Goal: Task Accomplishment & Management: Use online tool/utility

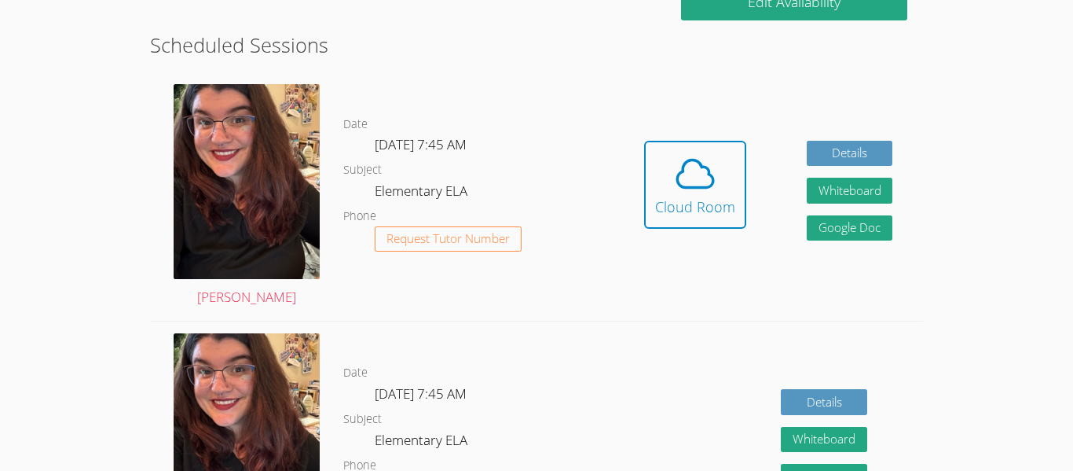
scroll to position [417, 0]
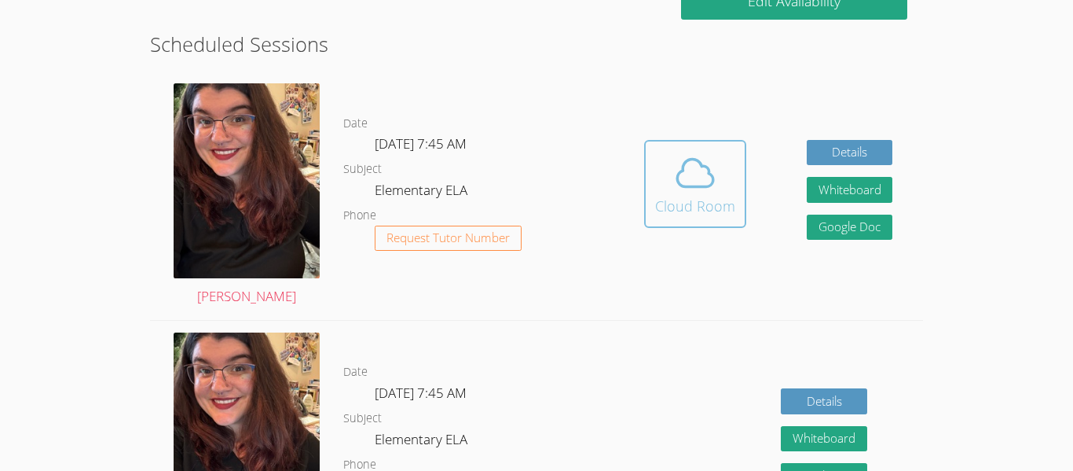
click at [692, 218] on button "Cloud Room" at bounding box center [695, 184] width 102 height 88
click at [615, 218] on div "Hidden Cloud Room Details Whiteboard Hidden Google Doc" at bounding box center [768, 196] width 309 height 248
click at [663, 211] on div "Cloud Room" at bounding box center [695, 206] width 80 height 22
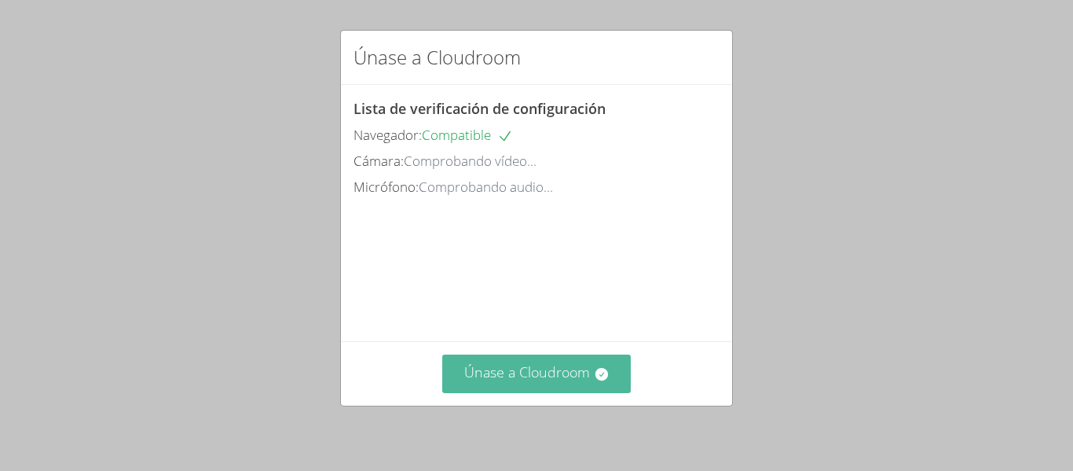
click at [551, 380] on font "Únase a Cloudroom" at bounding box center [527, 371] width 126 height 19
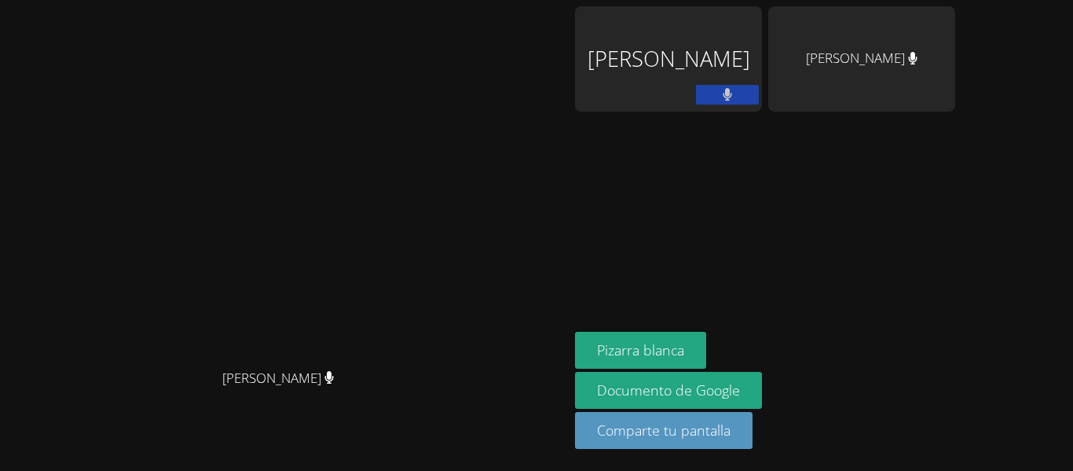
click at [759, 94] on button at bounding box center [727, 95] width 63 height 20
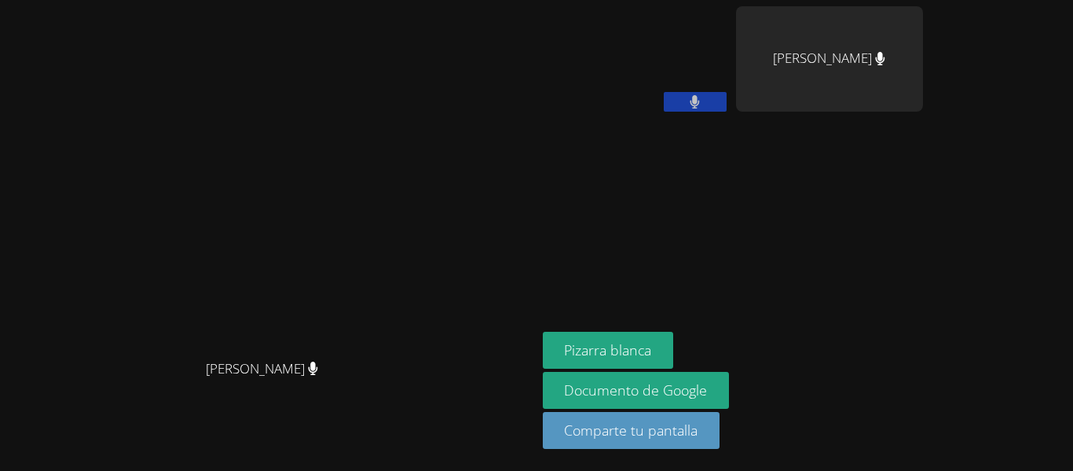
click at [727, 101] on button at bounding box center [695, 102] width 63 height 20
click at [651, 350] on font "Pizarra blanca" at bounding box center [607, 349] width 87 height 19
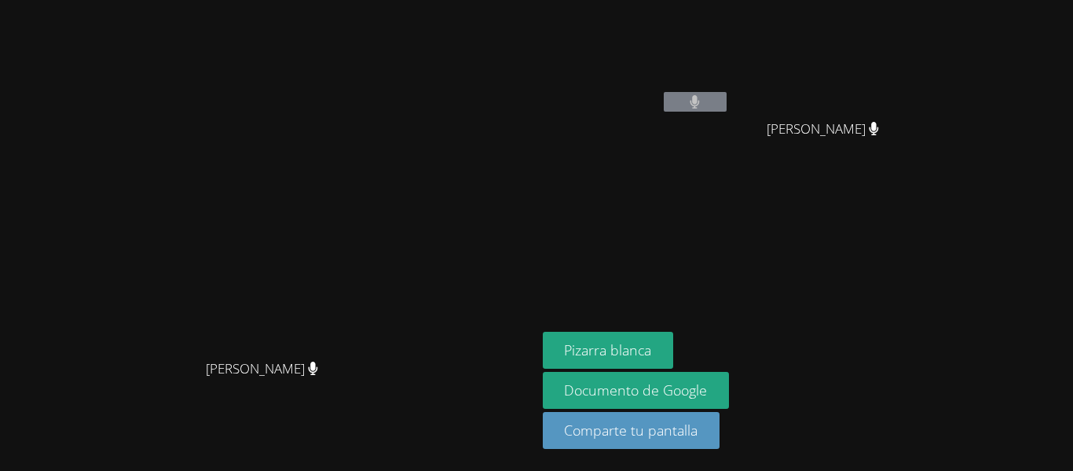
click at [700, 100] on icon at bounding box center [695, 101] width 9 height 13
click at [727, 94] on button at bounding box center [695, 102] width 63 height 20
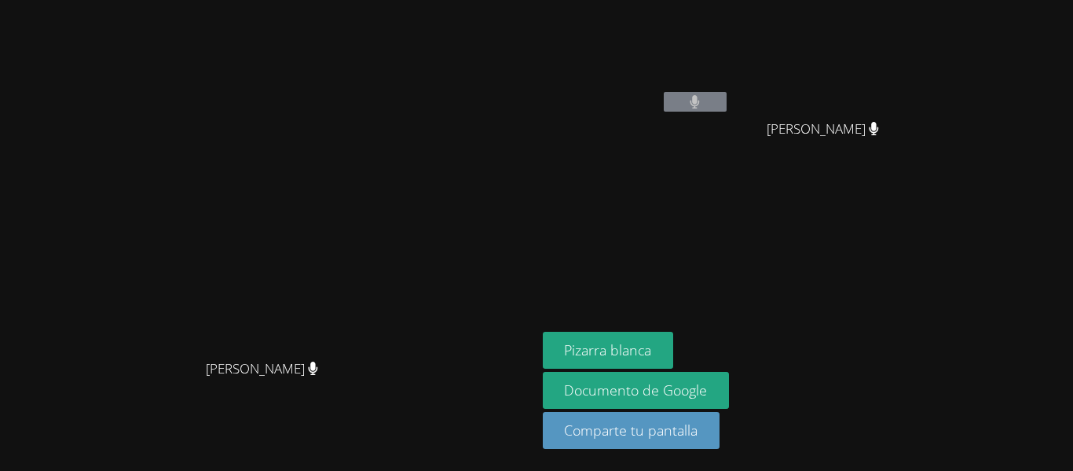
click at [727, 94] on button at bounding box center [695, 102] width 63 height 20
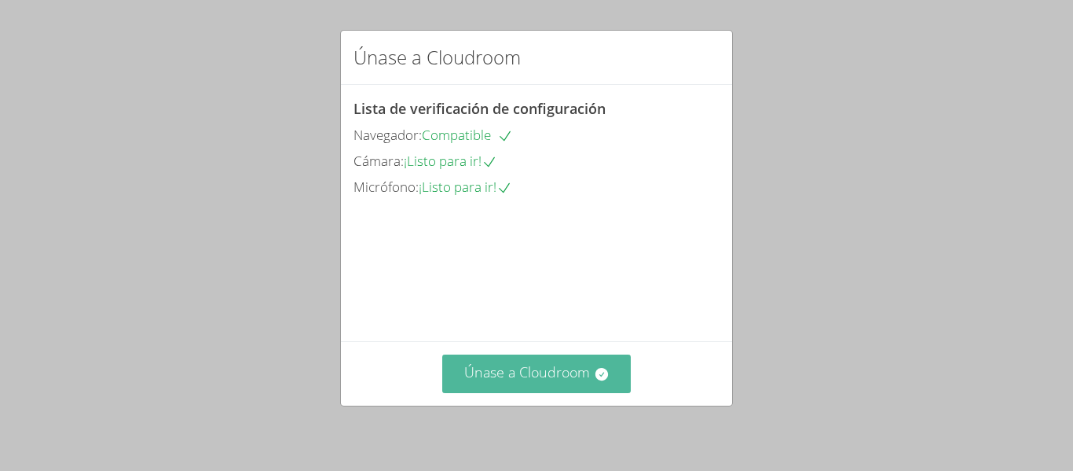
click at [564, 382] on button "Únase a Cloudroom" at bounding box center [536, 373] width 189 height 39
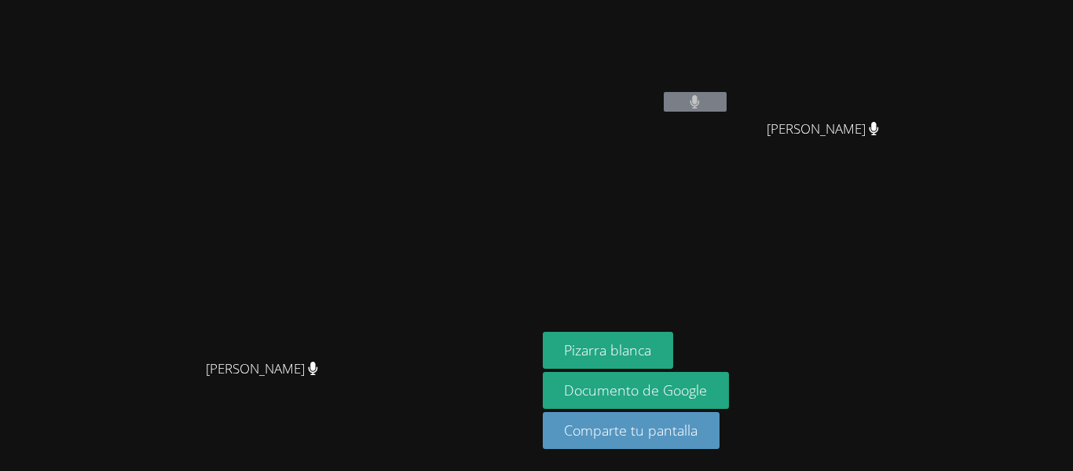
click at [727, 100] on button at bounding box center [695, 102] width 63 height 20
click at [727, 101] on button at bounding box center [695, 102] width 63 height 20
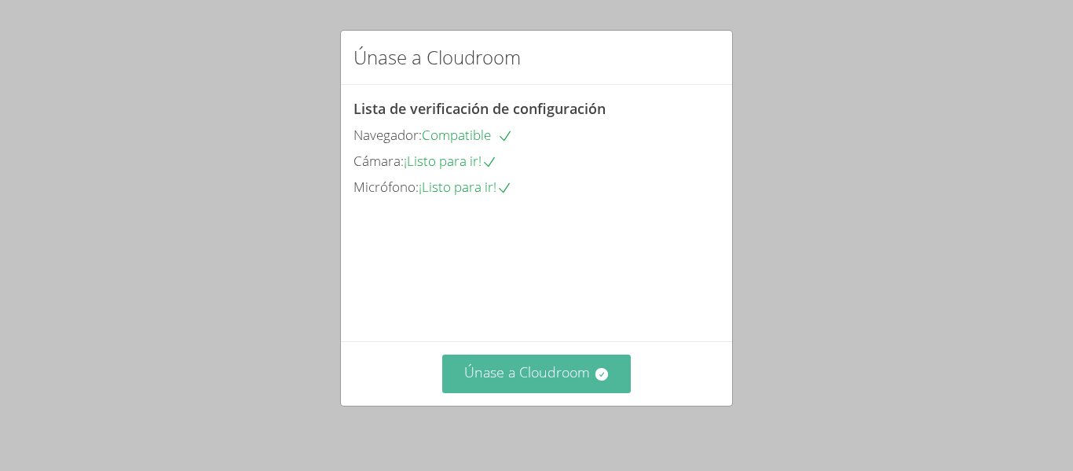
click at [515, 385] on button "Únase a Cloudroom" at bounding box center [536, 373] width 189 height 39
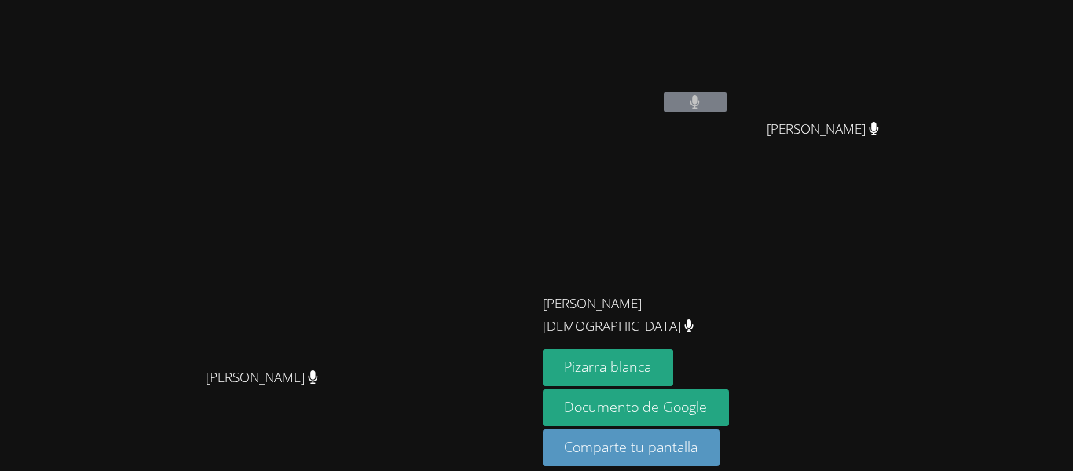
click at [700, 95] on icon at bounding box center [695, 101] width 10 height 13
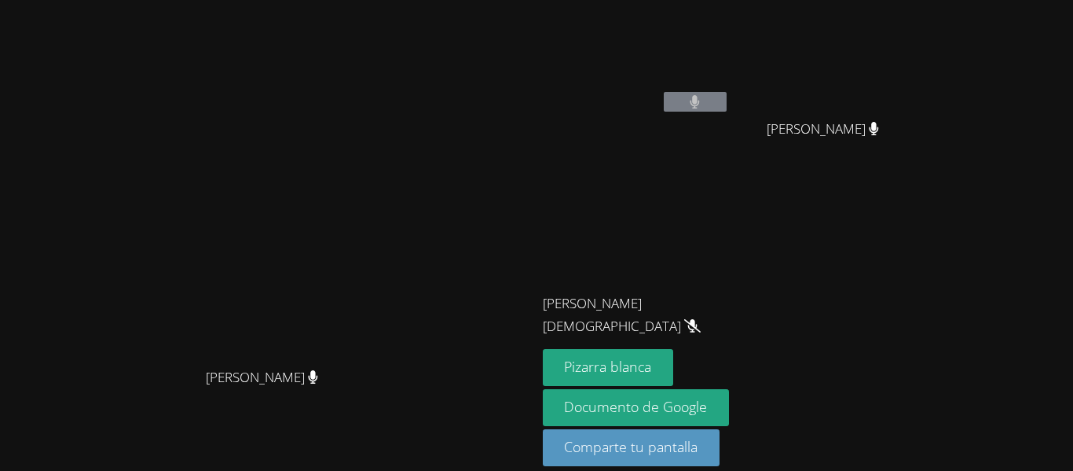
click at [700, 95] on icon at bounding box center [695, 101] width 10 height 13
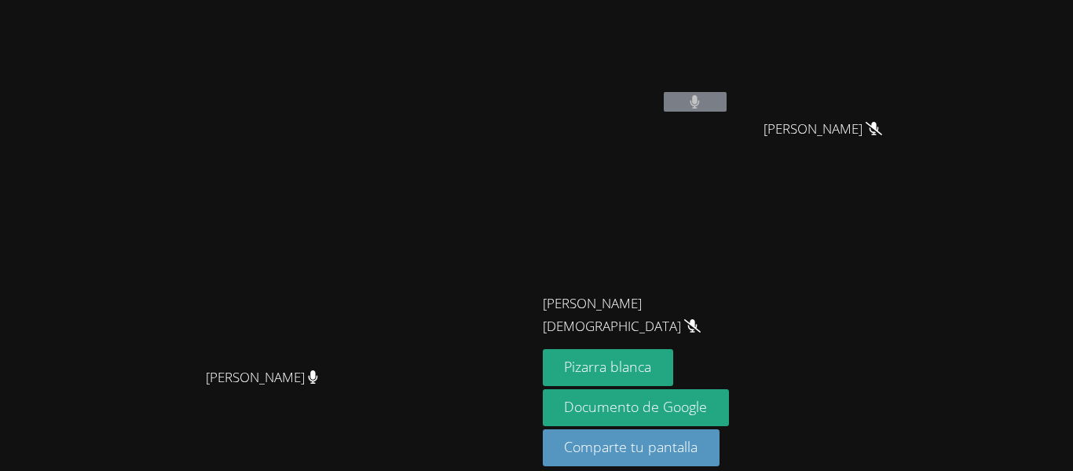
click at [727, 101] on button at bounding box center [695, 102] width 63 height 20
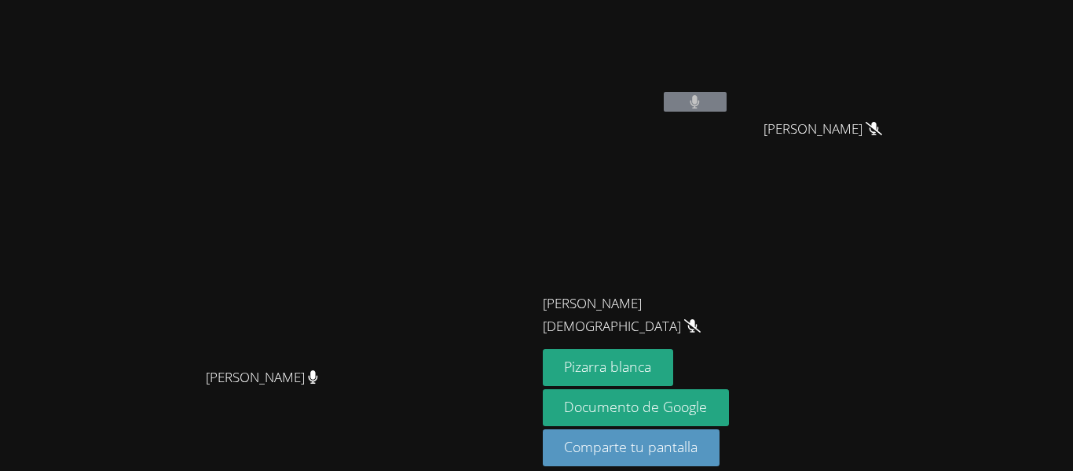
click at [727, 101] on button at bounding box center [695, 102] width 63 height 20
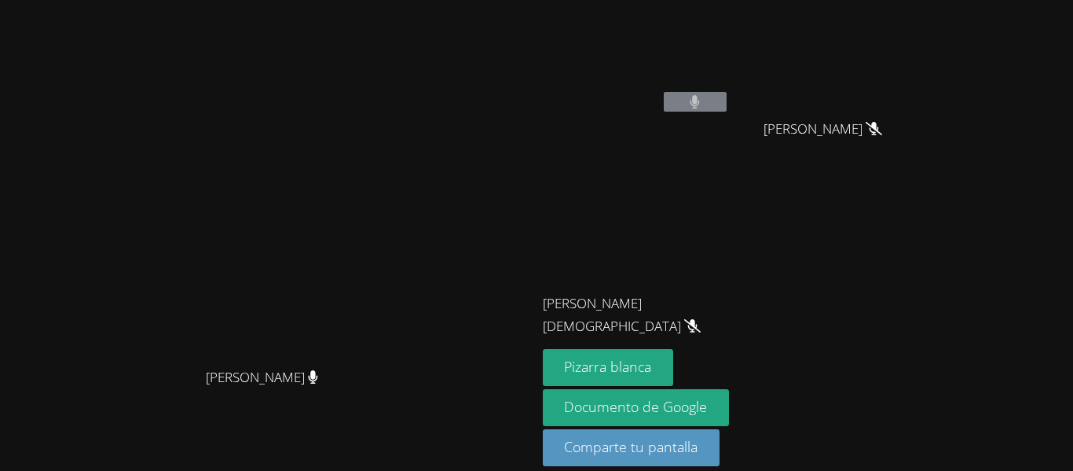
click at [727, 101] on button at bounding box center [695, 102] width 63 height 20
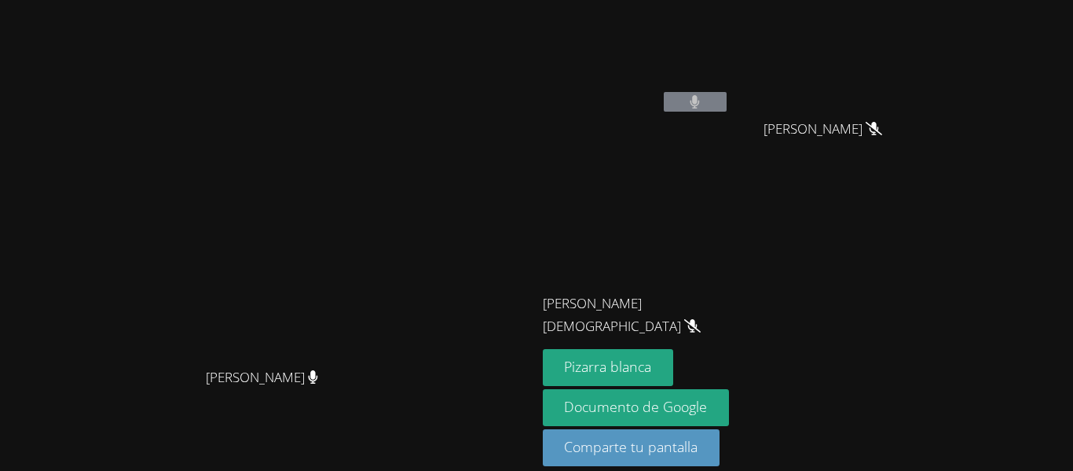
click at [727, 101] on button at bounding box center [695, 102] width 63 height 20
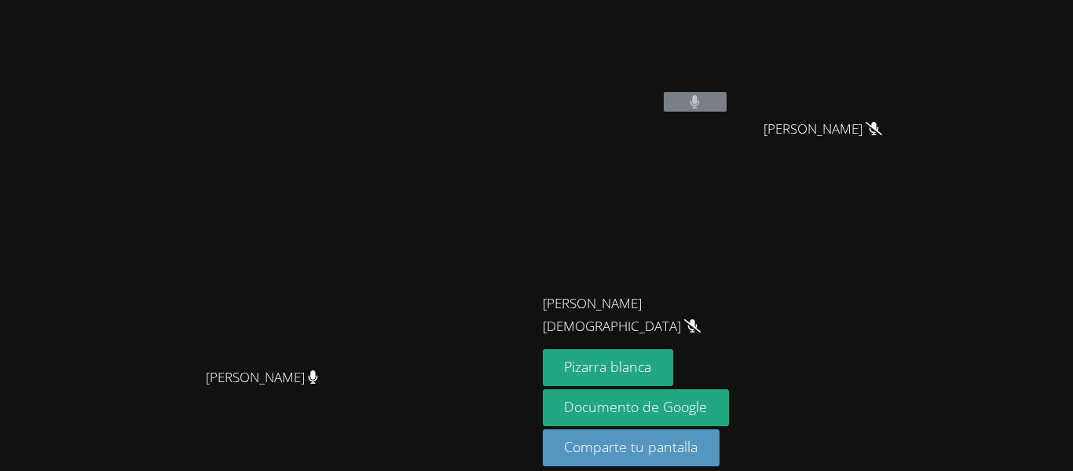
click at [727, 101] on button at bounding box center [695, 102] width 63 height 20
click at [727, 103] on button at bounding box center [695, 102] width 63 height 20
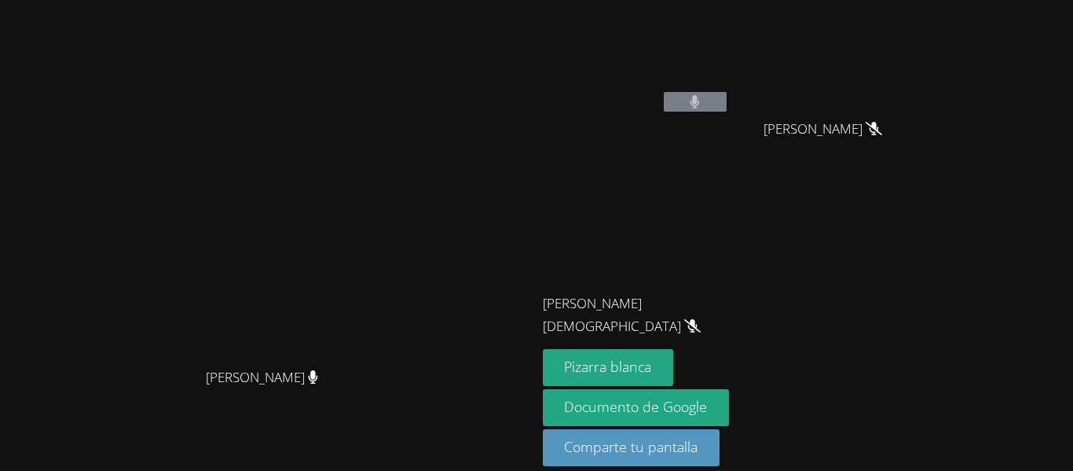
click at [727, 103] on button at bounding box center [695, 102] width 63 height 20
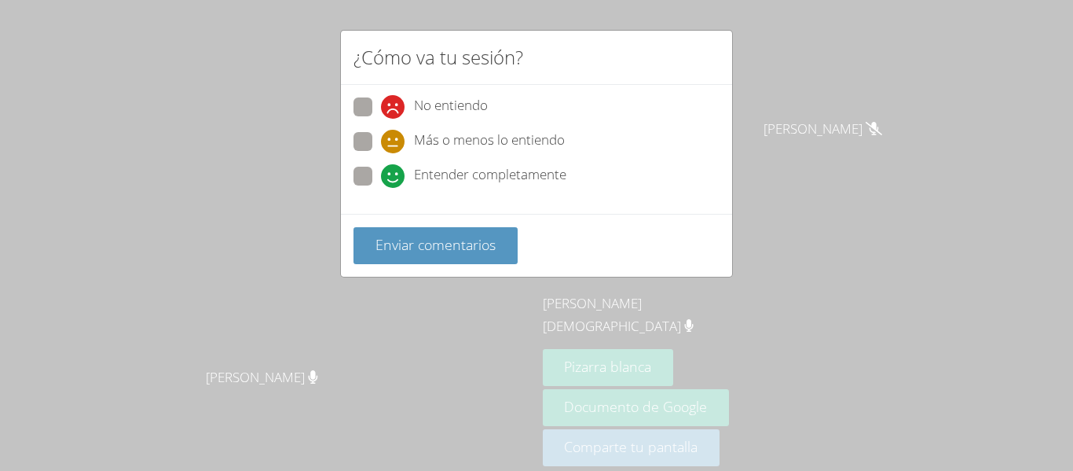
click at [491, 168] on font "Entender completamente" at bounding box center [490, 174] width 152 height 18
click at [394, 168] on input "Entender completamente" at bounding box center [387, 173] width 13 height 13
radio input "true"
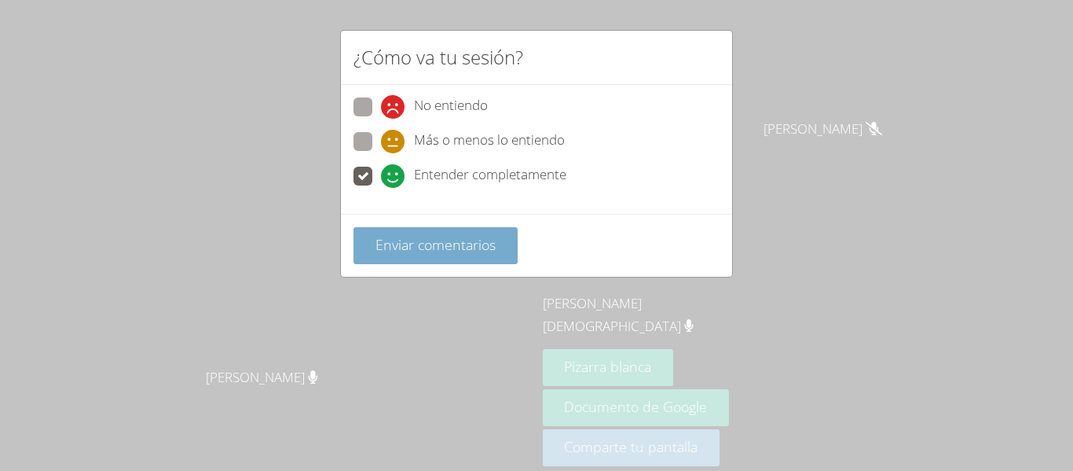
click at [501, 237] on button "Enviar comentarios" at bounding box center [436, 245] width 164 height 37
